Goal: Task Accomplishment & Management: Manage account settings

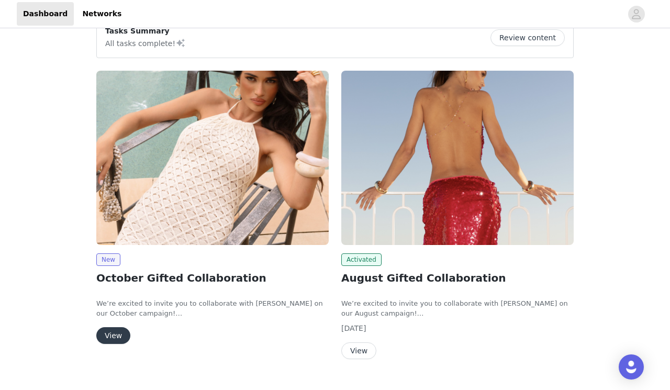
scroll to position [97, 0]
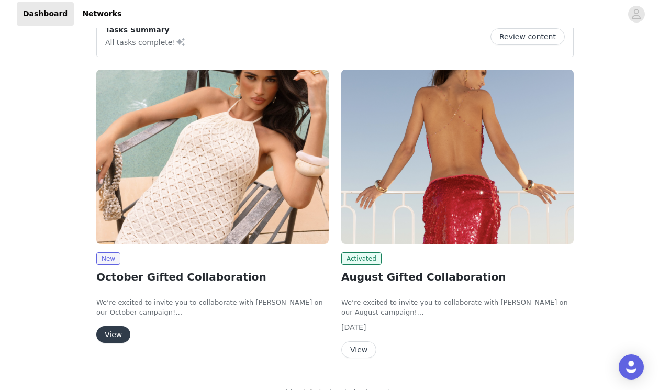
click at [199, 106] on img at bounding box center [212, 157] width 232 height 174
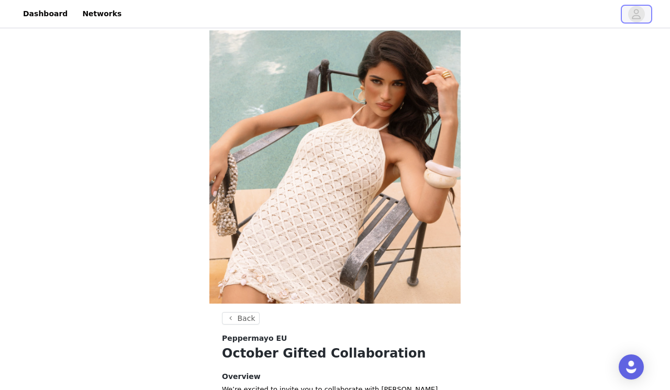
click at [640, 11] on icon "avatar" at bounding box center [636, 14] width 10 height 17
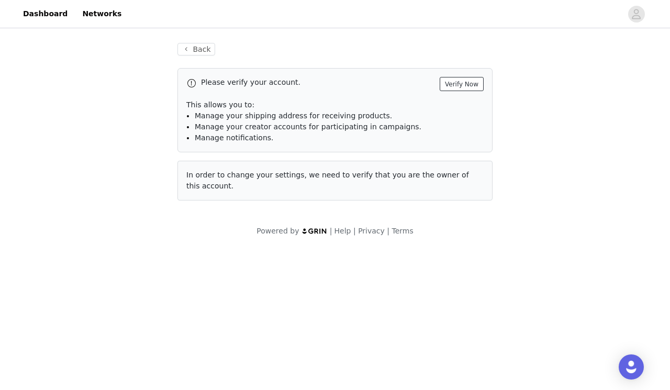
click at [465, 88] on button "Verify Now" at bounding box center [462, 84] width 44 height 14
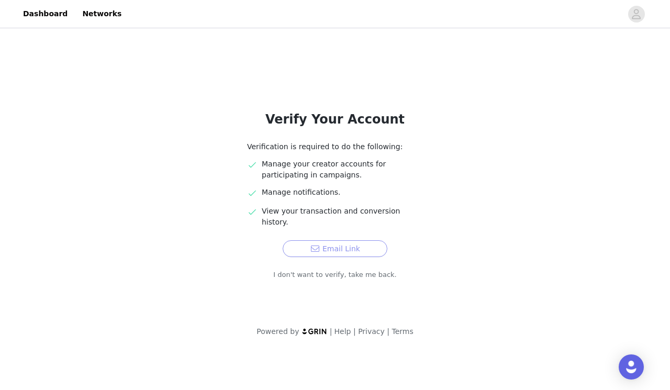
click at [357, 240] on button "Email Link" at bounding box center [335, 248] width 105 height 17
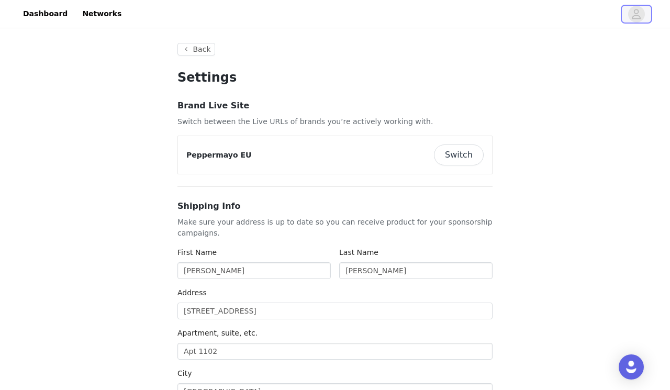
click at [629, 12] on span "button" at bounding box center [636, 14] width 17 height 17
click at [98, 13] on link "Networks" at bounding box center [102, 14] width 52 height 24
